Goal: Transaction & Acquisition: Purchase product/service

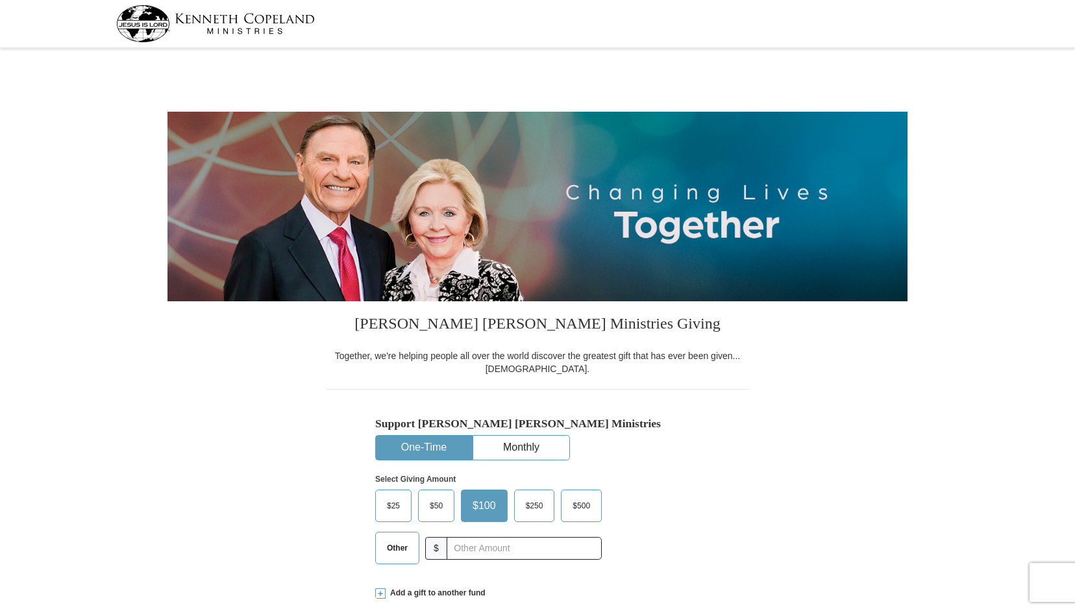
select select "VA"
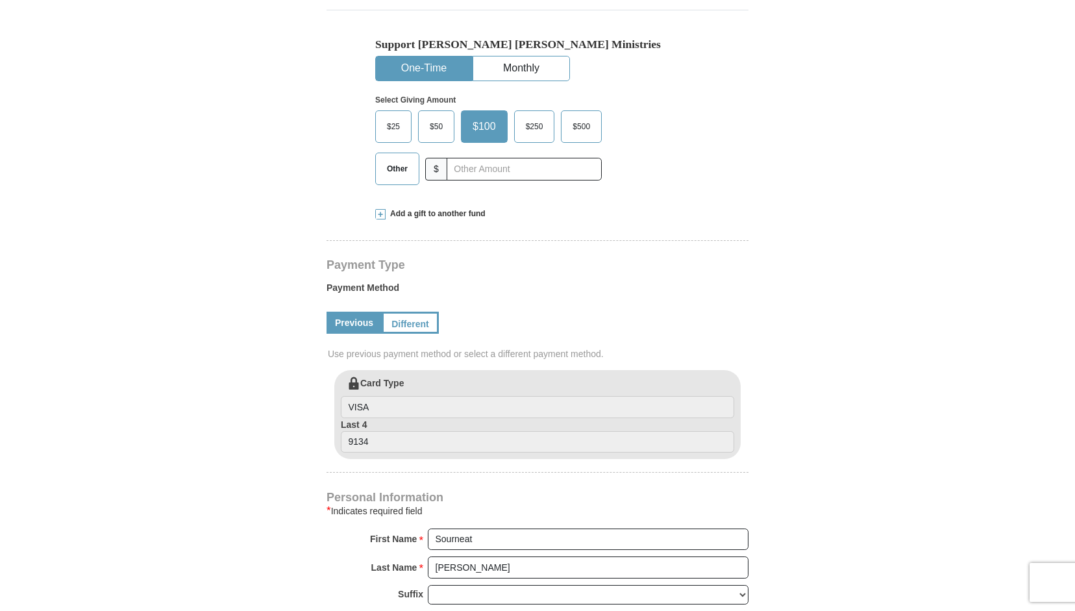
scroll to position [366, 0]
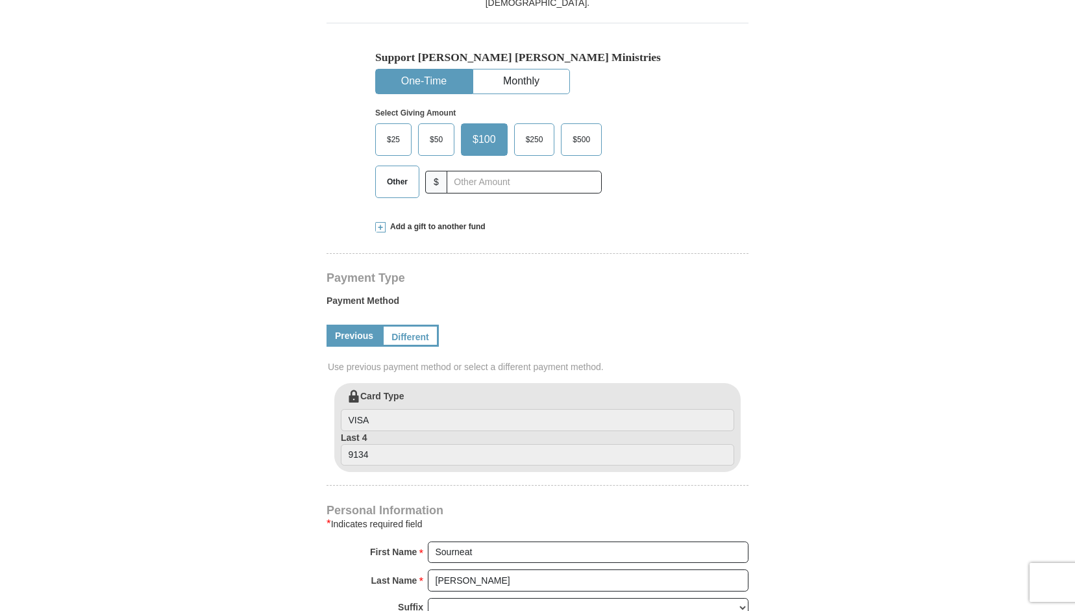
click at [389, 190] on span "Other" at bounding box center [397, 181] width 34 height 19
click at [0, 0] on input "Other" at bounding box center [0, 0] width 0 height 0
click at [378, 225] on span at bounding box center [380, 227] width 10 height 10
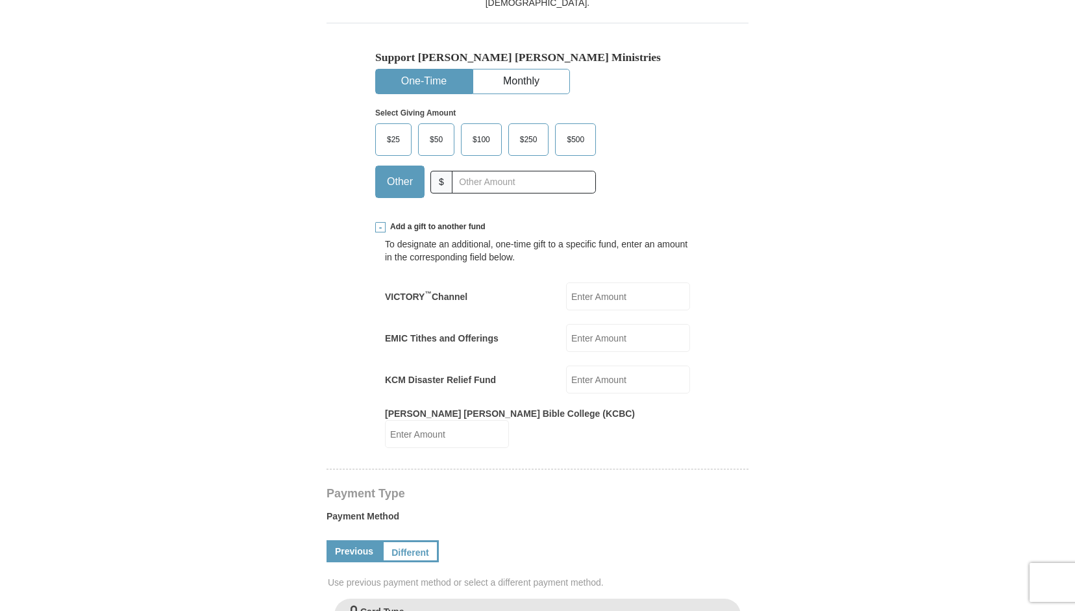
click at [598, 336] on input "EMIC Tithes and Offerings" at bounding box center [628, 338] width 124 height 28
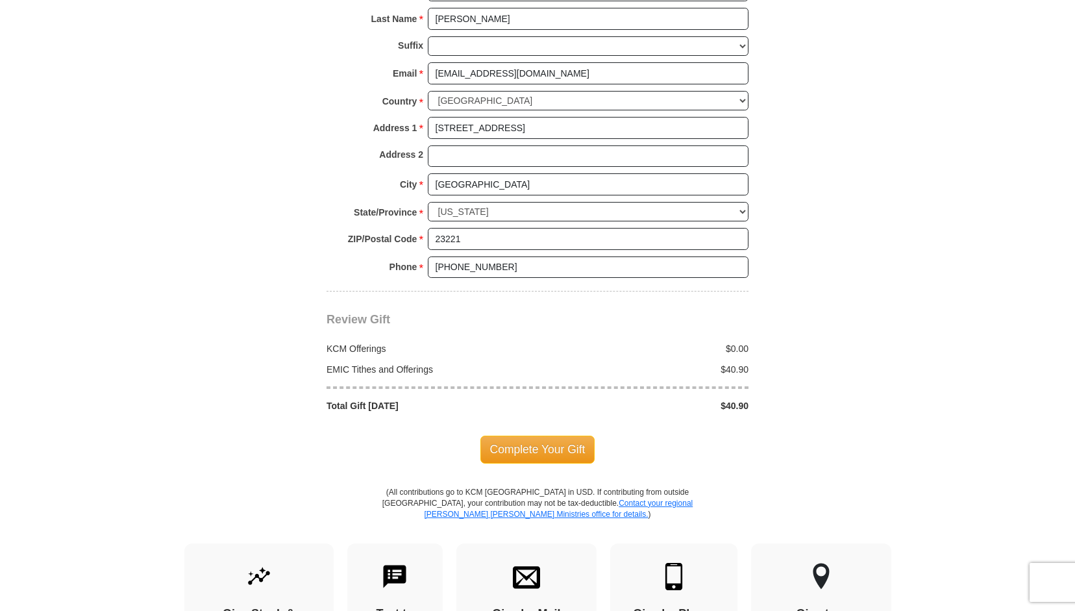
scroll to position [1144, 0]
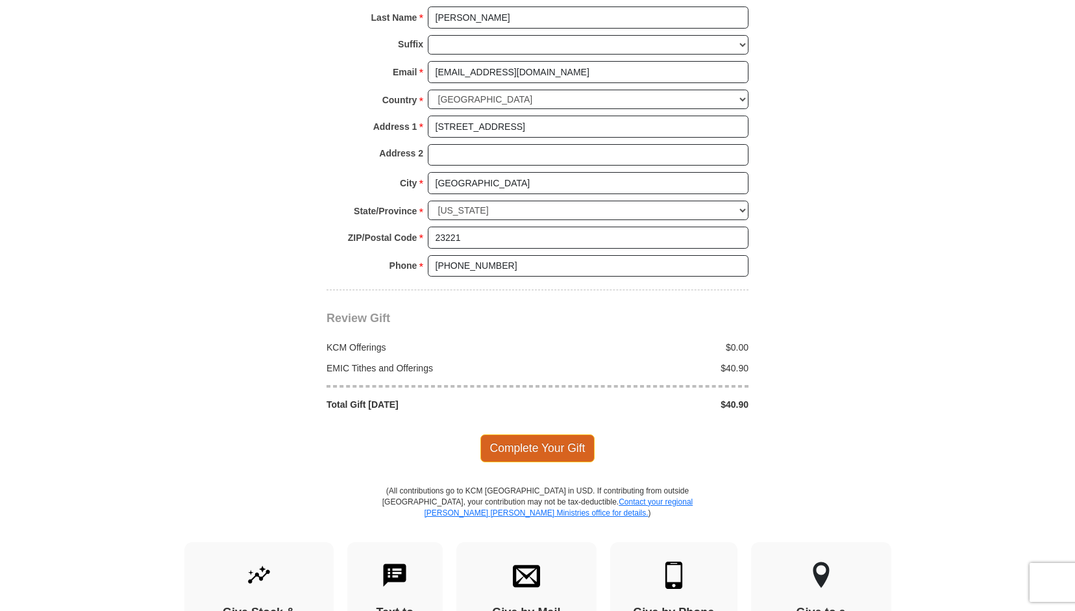
type input "40.90"
click at [576, 434] on span "Complete Your Gift" at bounding box center [537, 447] width 115 height 27
